Goal: Transaction & Acquisition: Purchase product/service

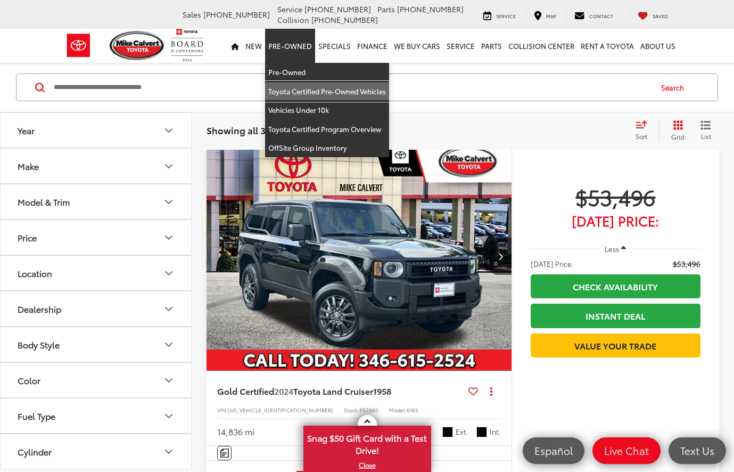
click at [299, 91] on link "Toyota Certified Pre-Owned Vehicles" at bounding box center [327, 91] width 124 height 19
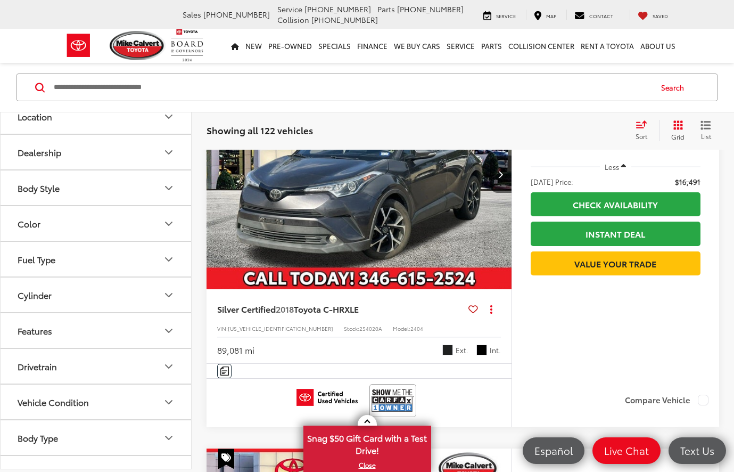
scroll to position [120, 0]
click at [166, 366] on icon "Drivetrain" at bounding box center [169, 366] width 6 height 3
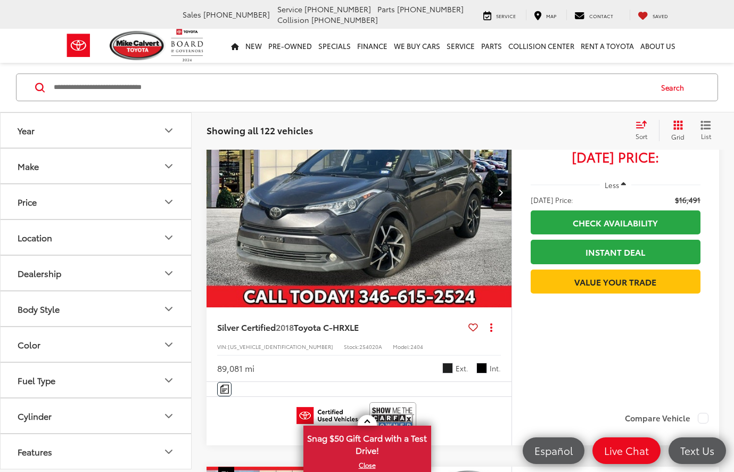
scroll to position [121, 0]
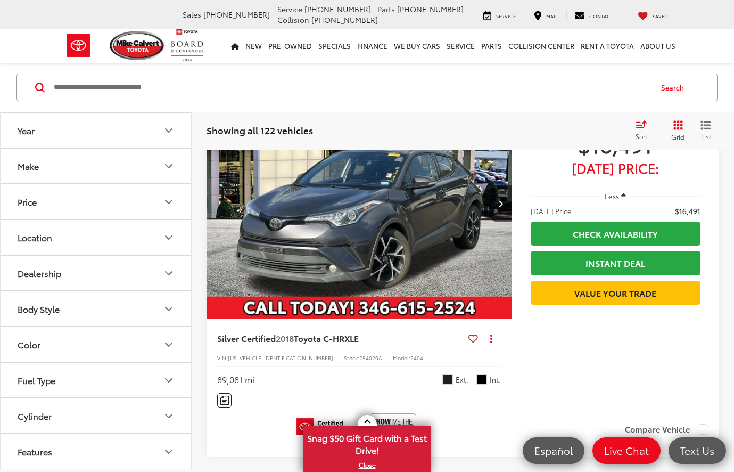
click at [166, 169] on icon "Make" at bounding box center [168, 166] width 13 height 13
click at [61, 217] on label "Toyota (122)" at bounding box center [48, 212] width 43 height 43
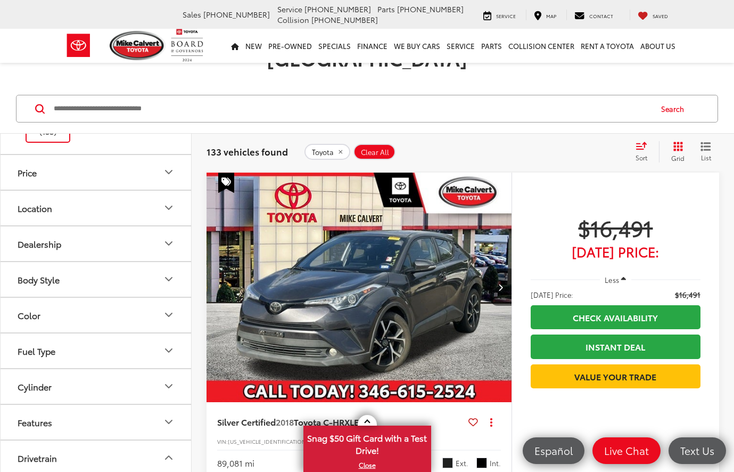
scroll to position [127, 0]
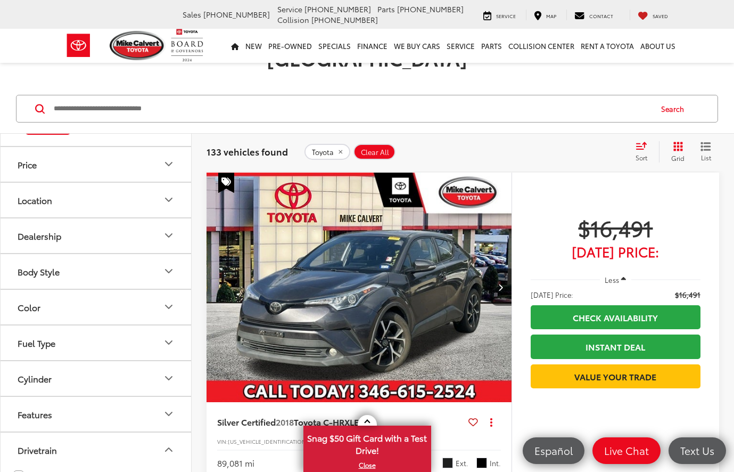
click at [119, 254] on button "Body Style" at bounding box center [97, 271] width 192 height 35
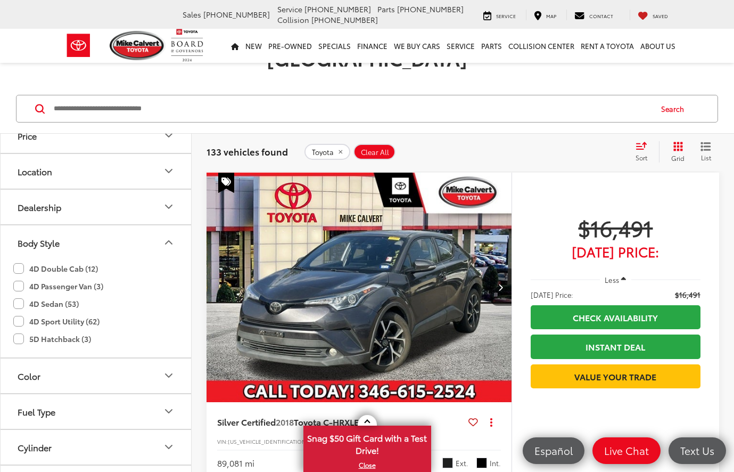
scroll to position [160, 0]
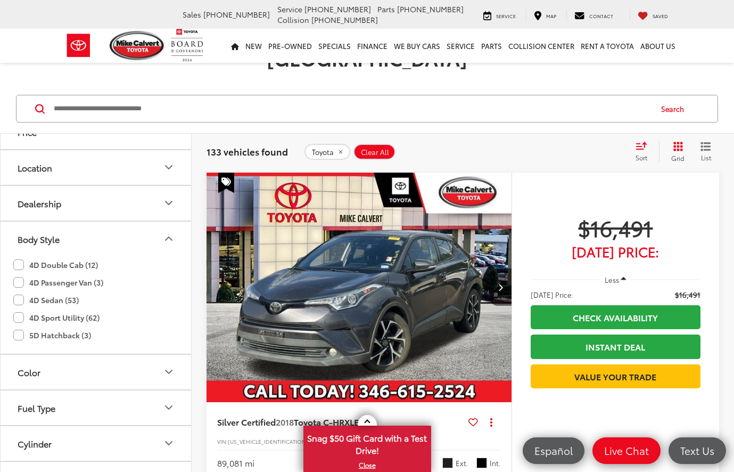
click at [17, 256] on label "4D Double Cab (12)" at bounding box center [55, 265] width 85 height 18
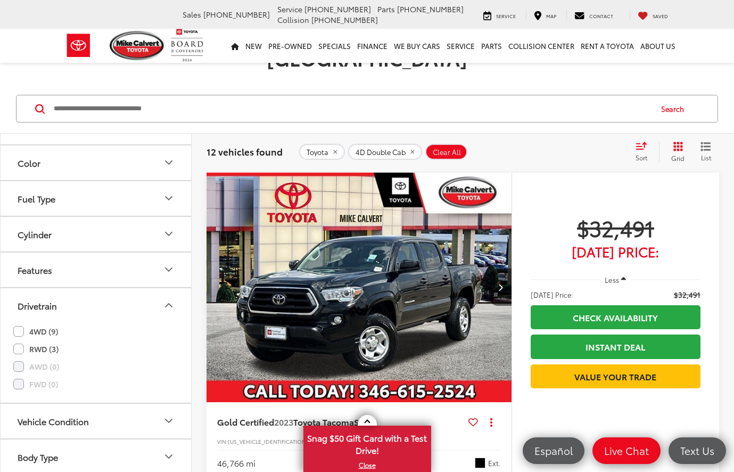
scroll to position [370, 0]
click at [20, 322] on label "4WD (9)" at bounding box center [35, 331] width 45 height 18
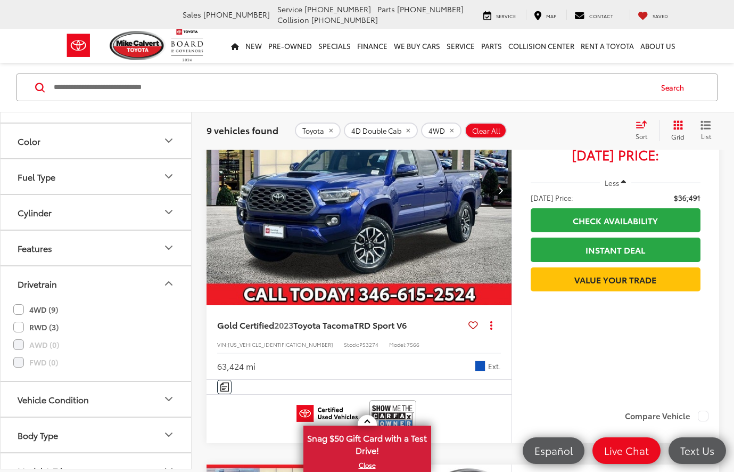
scroll to position [136, 0]
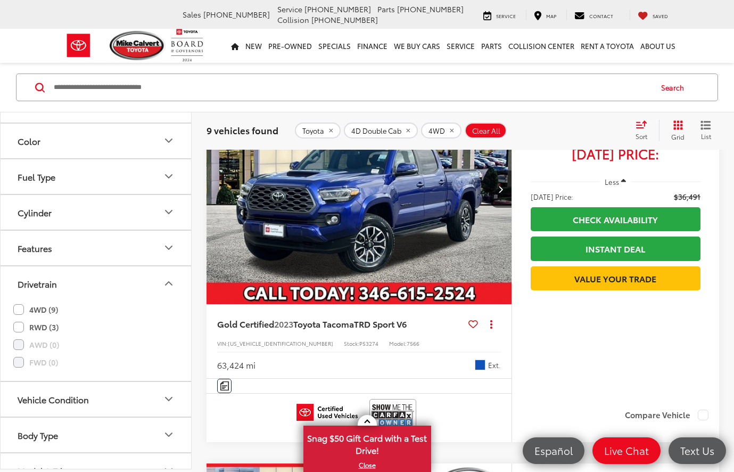
click at [389, 239] on img "2023 Toyota Tacoma TRD Sport V6 0" at bounding box center [359, 190] width 307 height 230
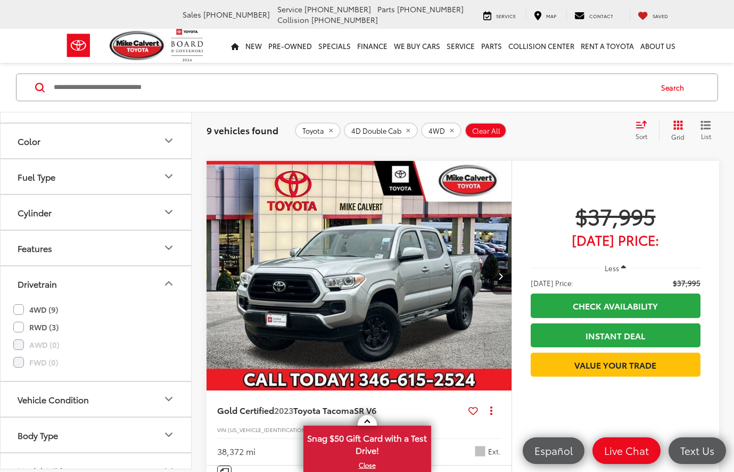
scroll to position [459, 0]
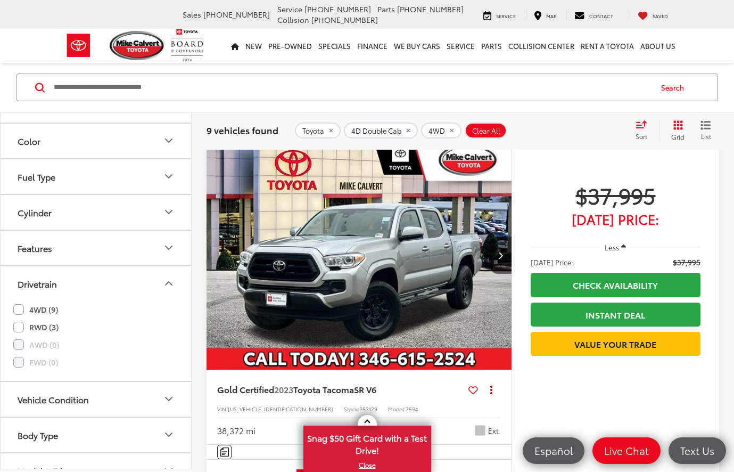
click at [432, 201] on img "2023 Toyota Tacoma SR V6 0" at bounding box center [359, 255] width 307 height 230
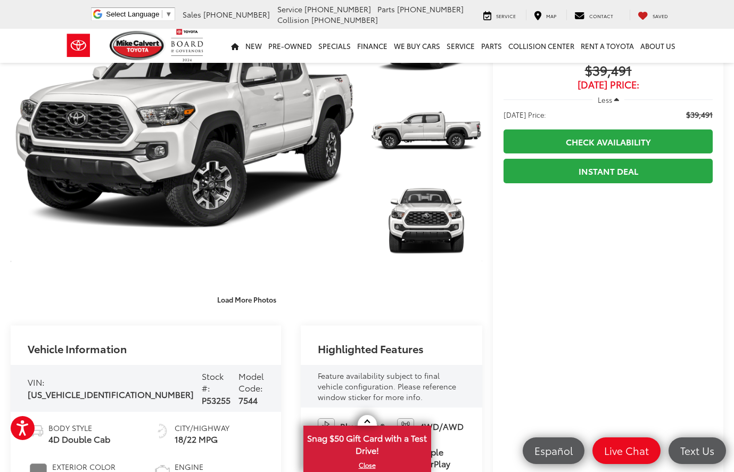
scroll to position [96, 0]
